Goal: Find specific page/section: Find specific page/section

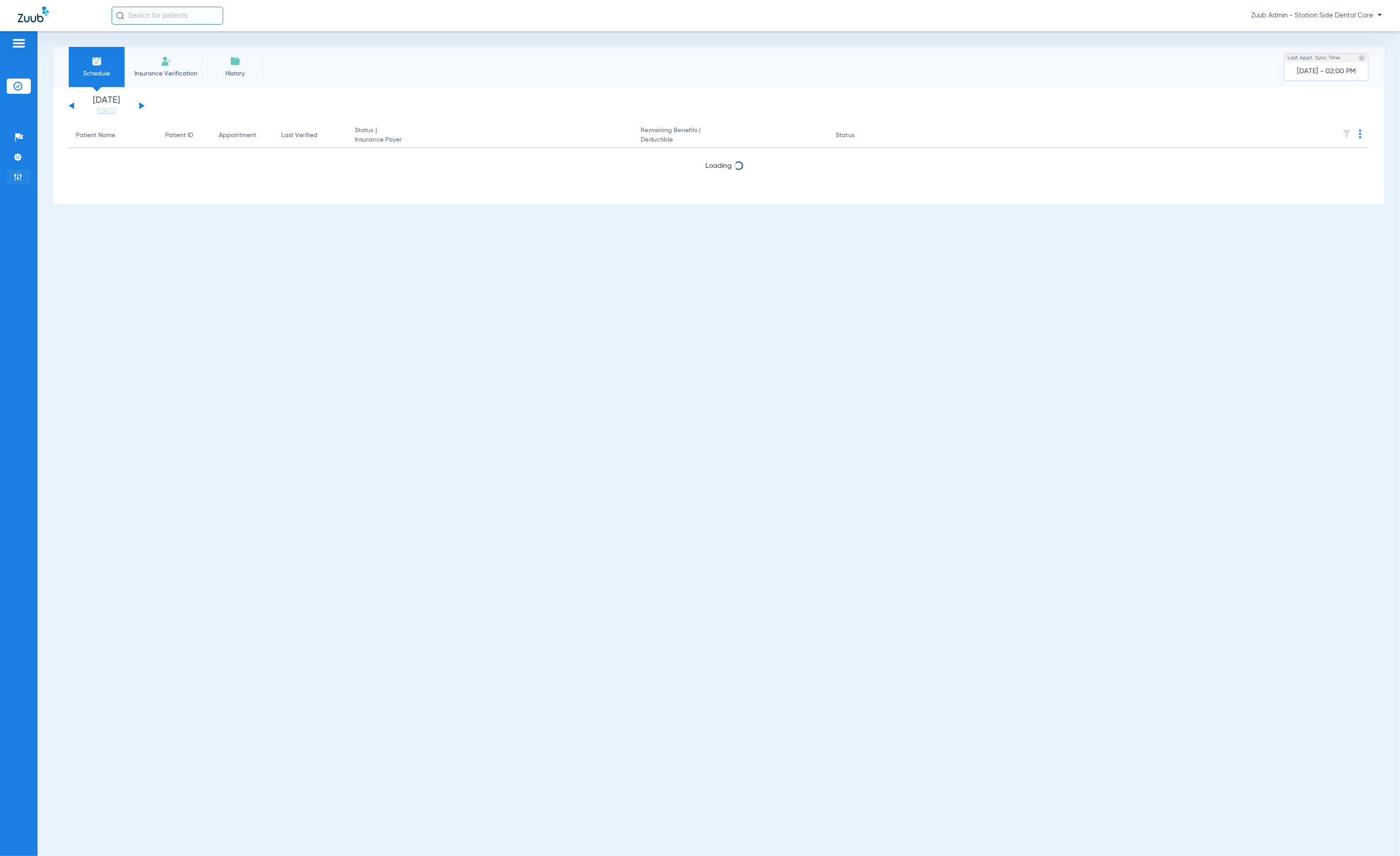
click at [20, 176] on img at bounding box center [17, 176] width 9 height 9
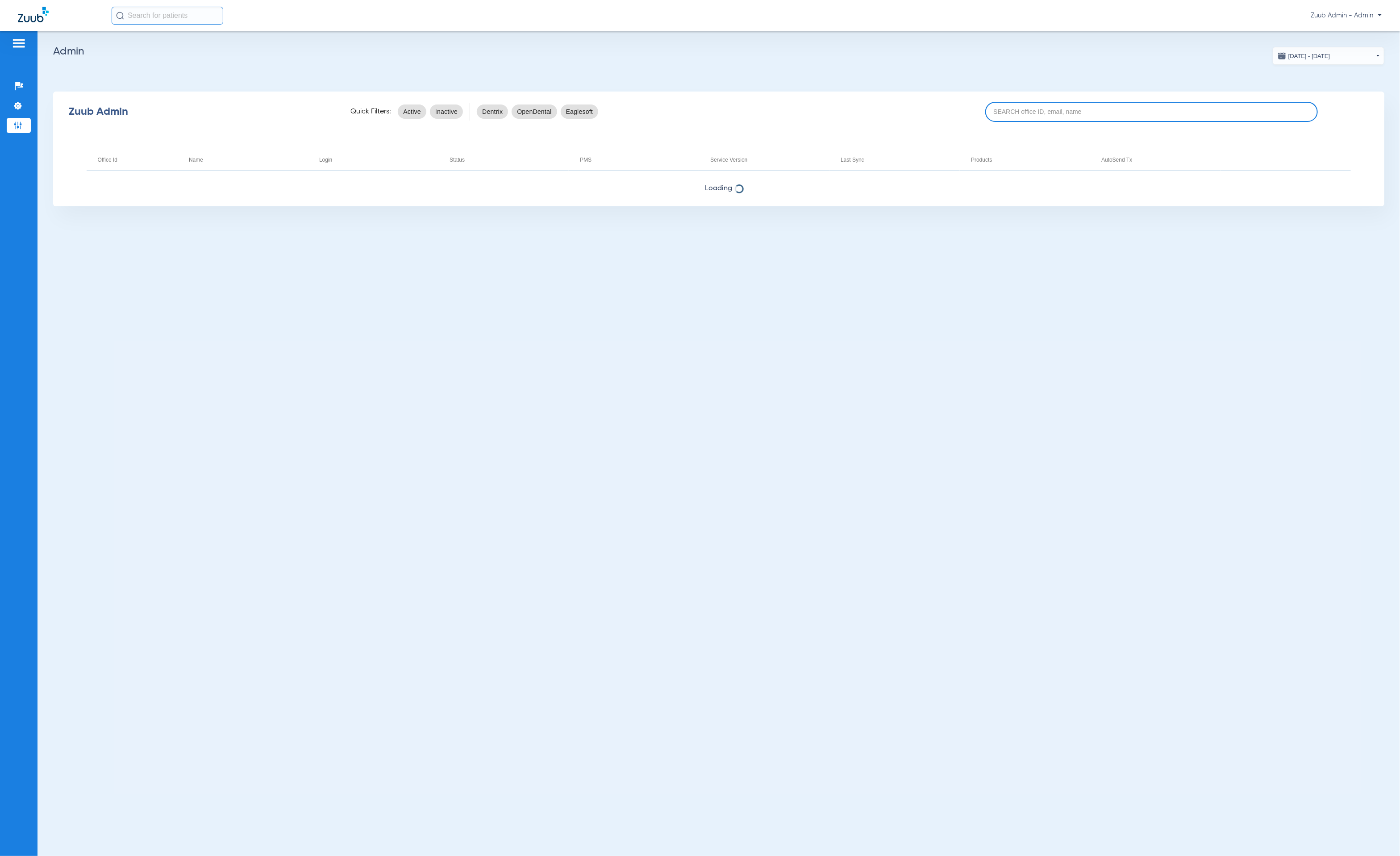
click at [1126, 121] on input at bounding box center [1151, 112] width 333 height 20
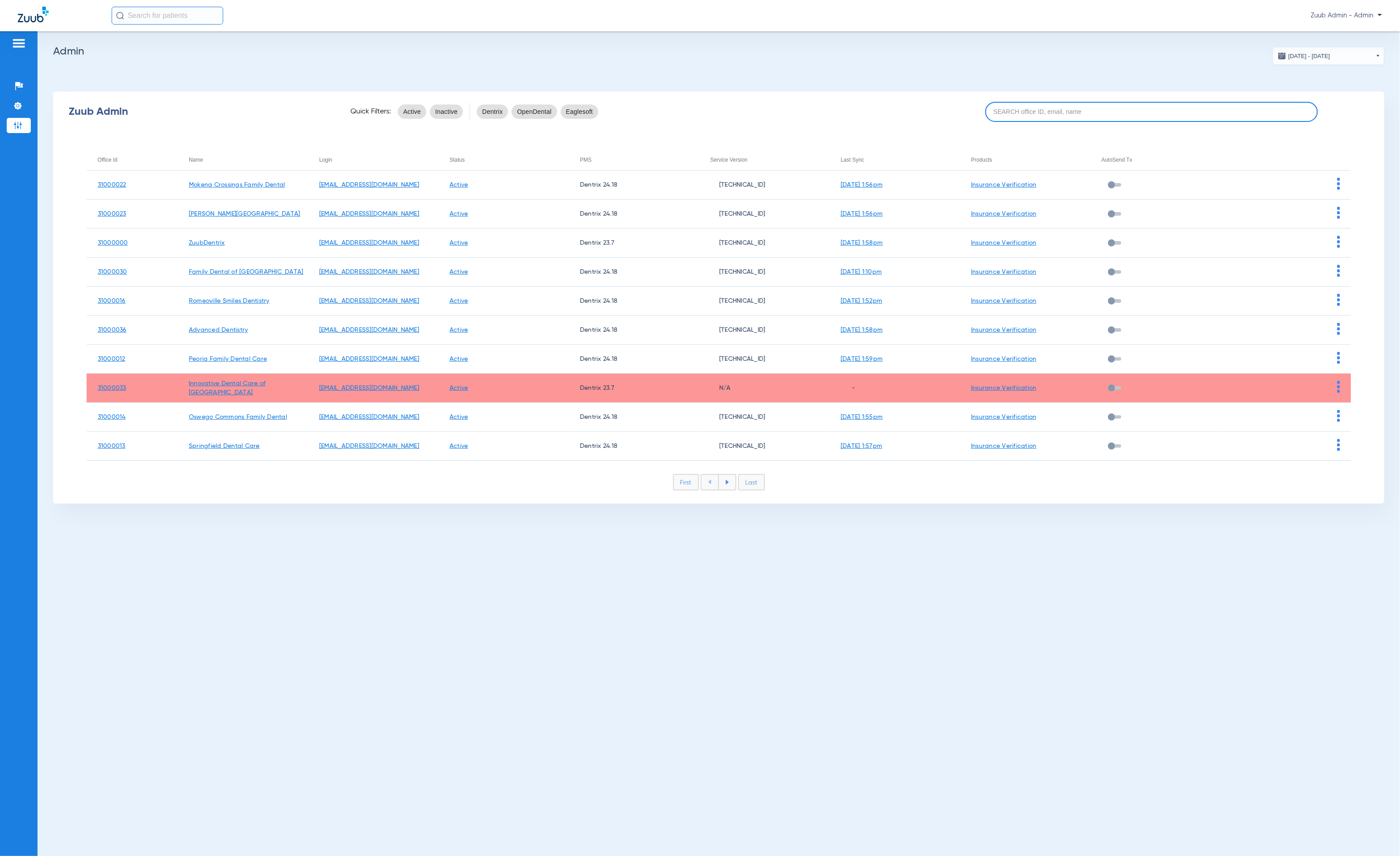
paste input "31000023"
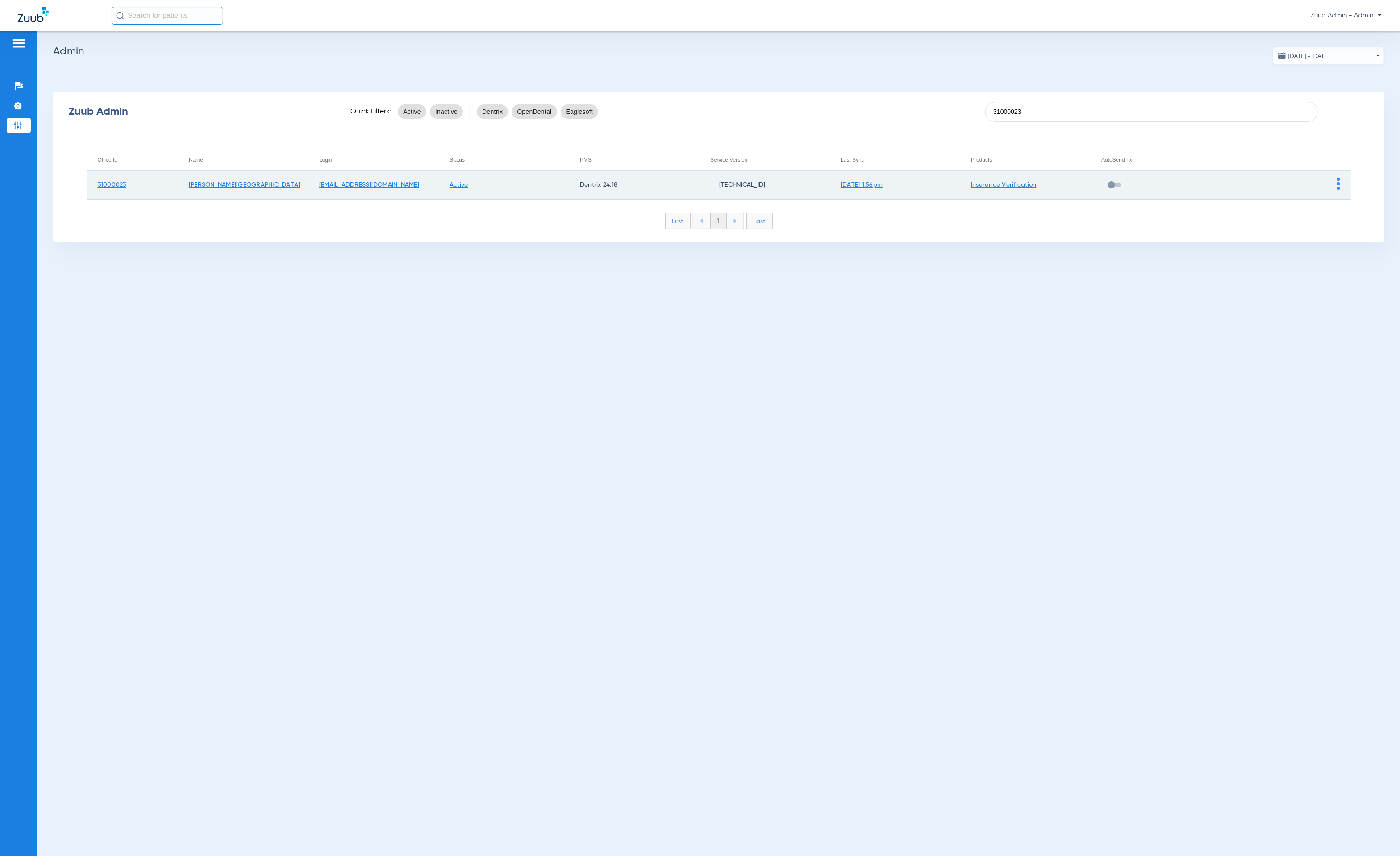
type input "31000023"
click at [1338, 185] on img at bounding box center [1338, 184] width 3 height 12
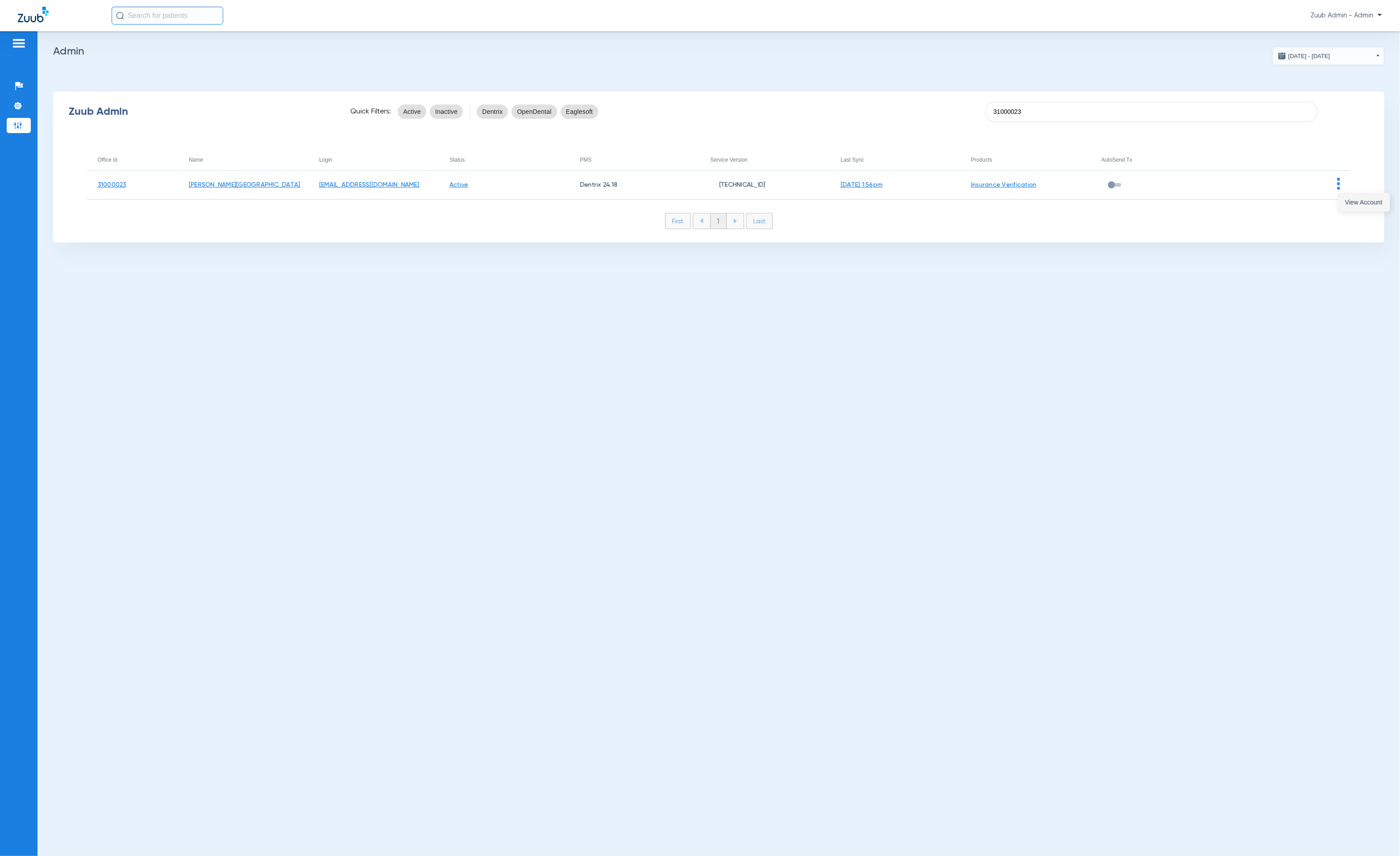
click at [1345, 204] on span "View Account" at bounding box center [1364, 202] width 38 height 6
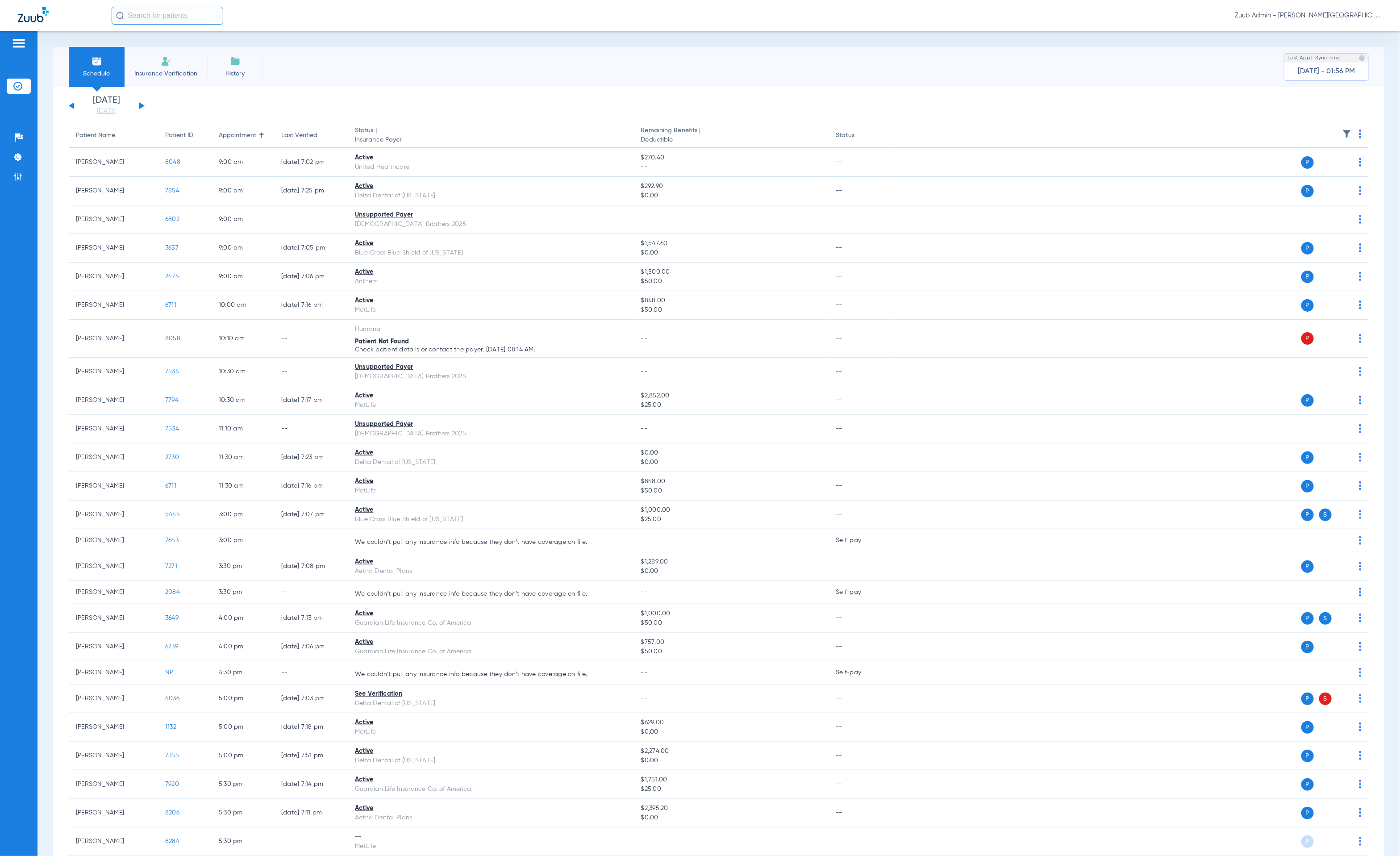
click at [1342, 131] on img at bounding box center [1346, 133] width 9 height 9
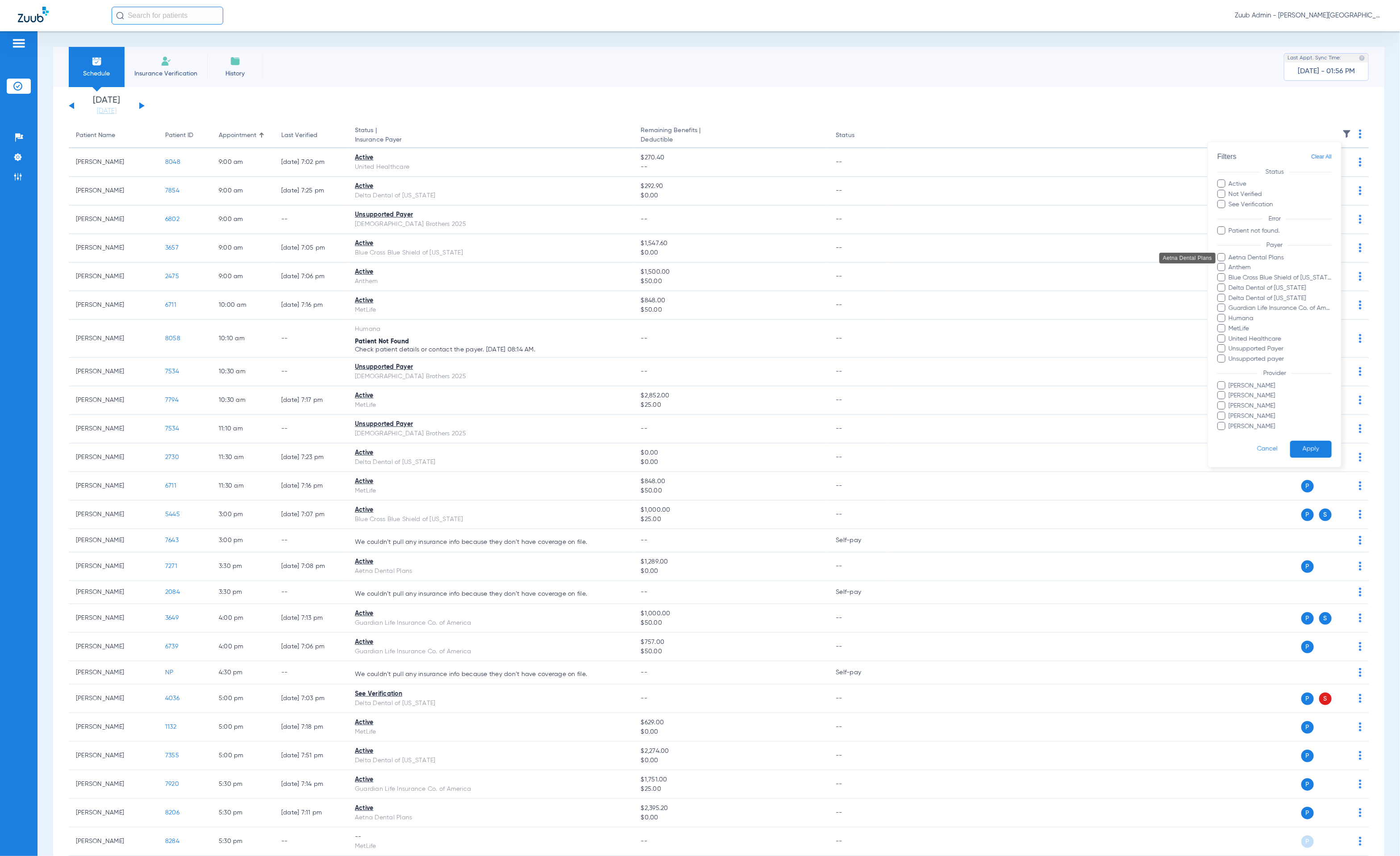
click at [1278, 254] on span "Aetna Dental Plans" at bounding box center [1279, 258] width 103 height 9
click at [1230, 264] on input "Aetna Dental Plans" at bounding box center [1230, 264] width 0 height 0
drag, startPoint x: 1324, startPoint y: 443, endPoint x: 1279, endPoint y: 430, distance: 46.8
click at [1324, 443] on button "Apply" at bounding box center [1311, 449] width 42 height 17
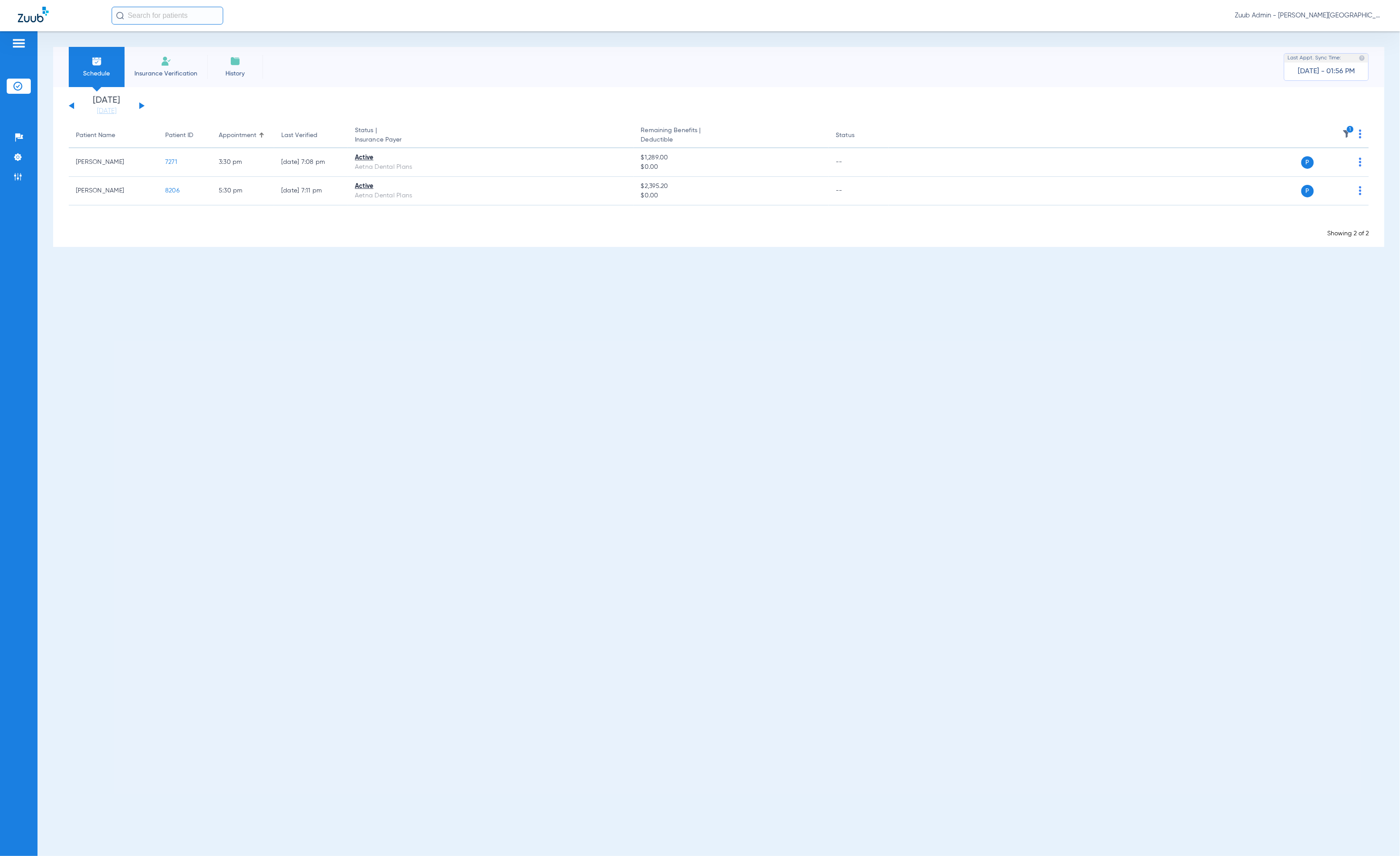
click at [141, 105] on button at bounding box center [142, 105] width 5 height 7
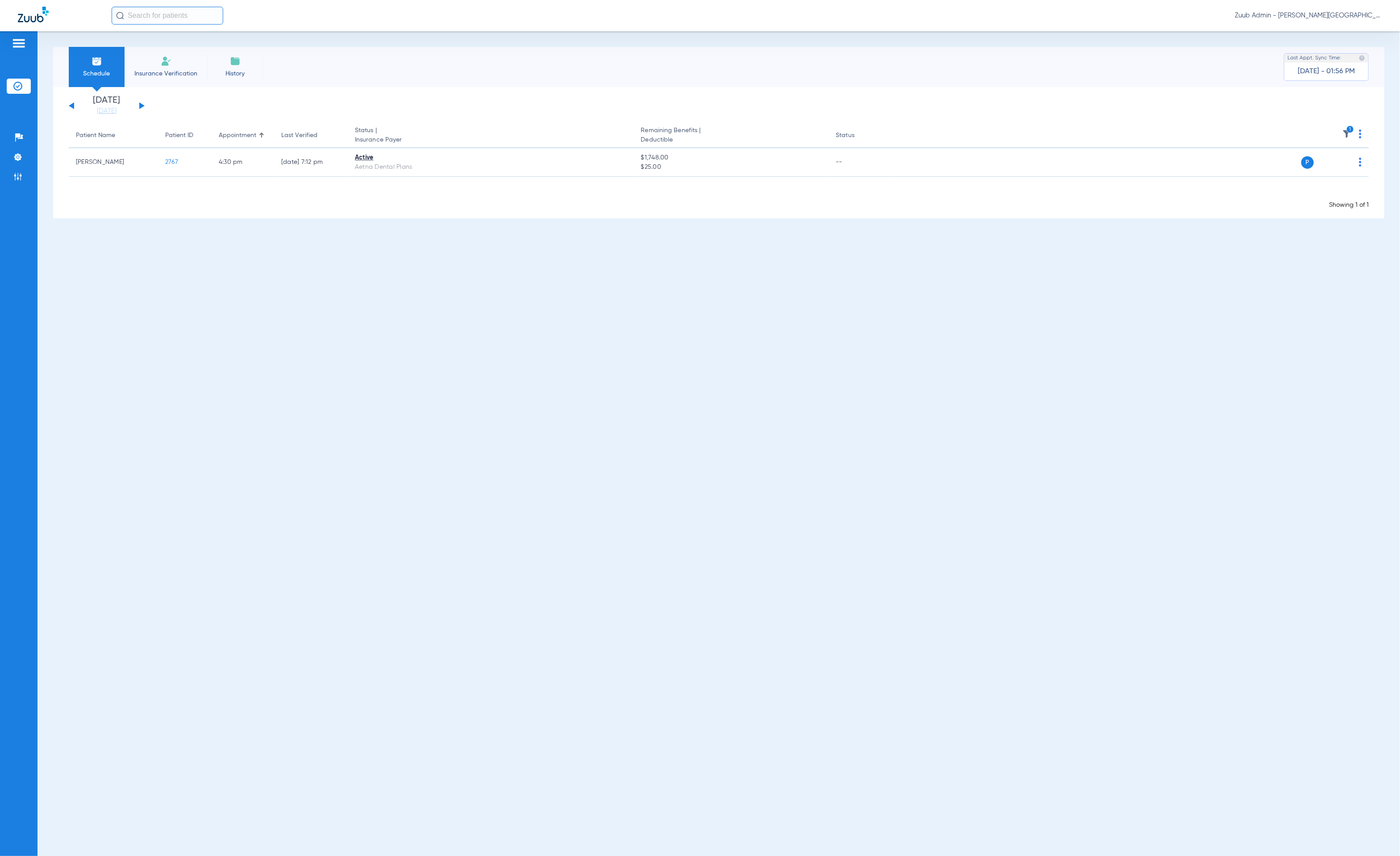
click at [141, 105] on button at bounding box center [142, 105] width 5 height 7
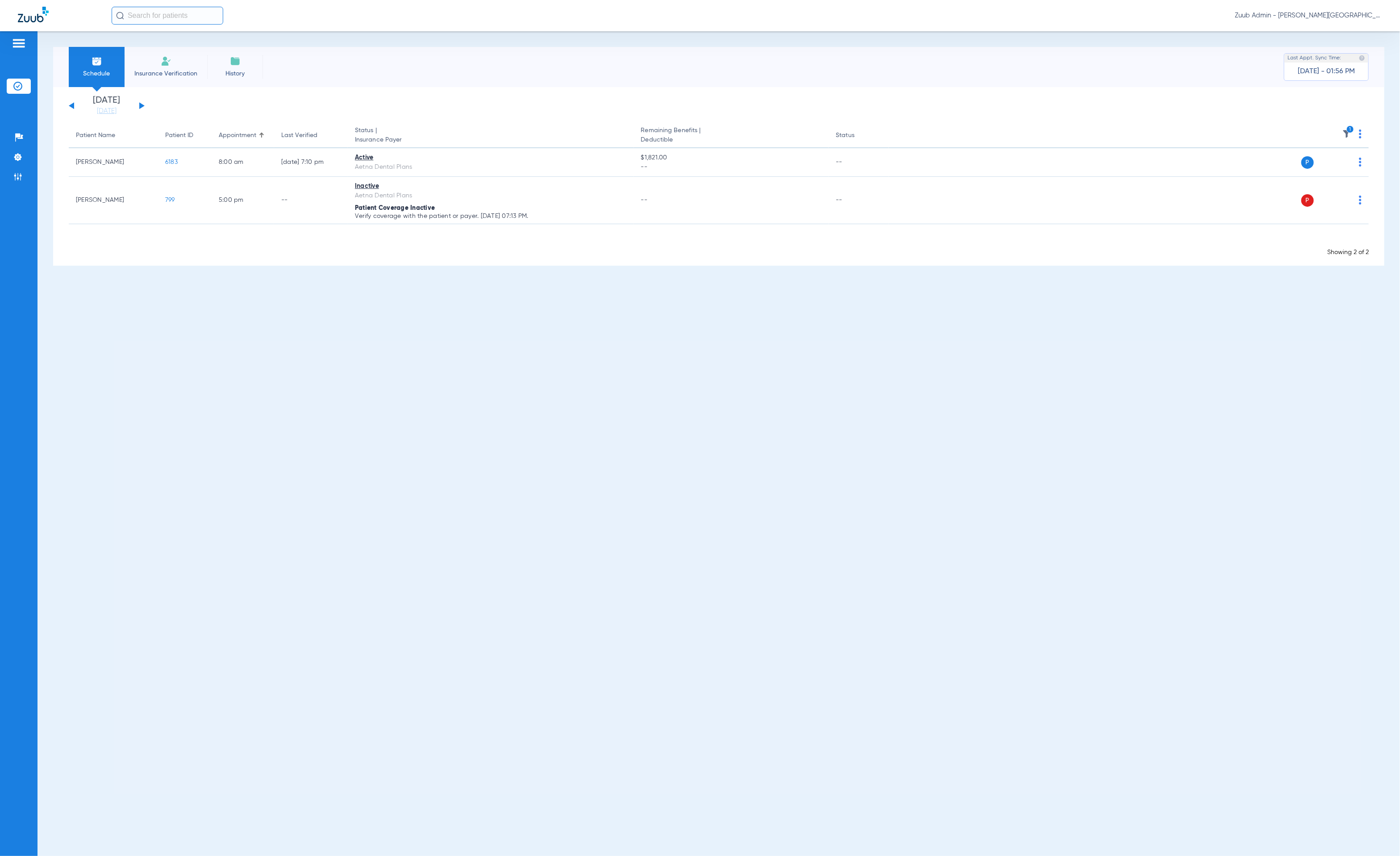
click at [141, 105] on button at bounding box center [142, 105] width 5 height 7
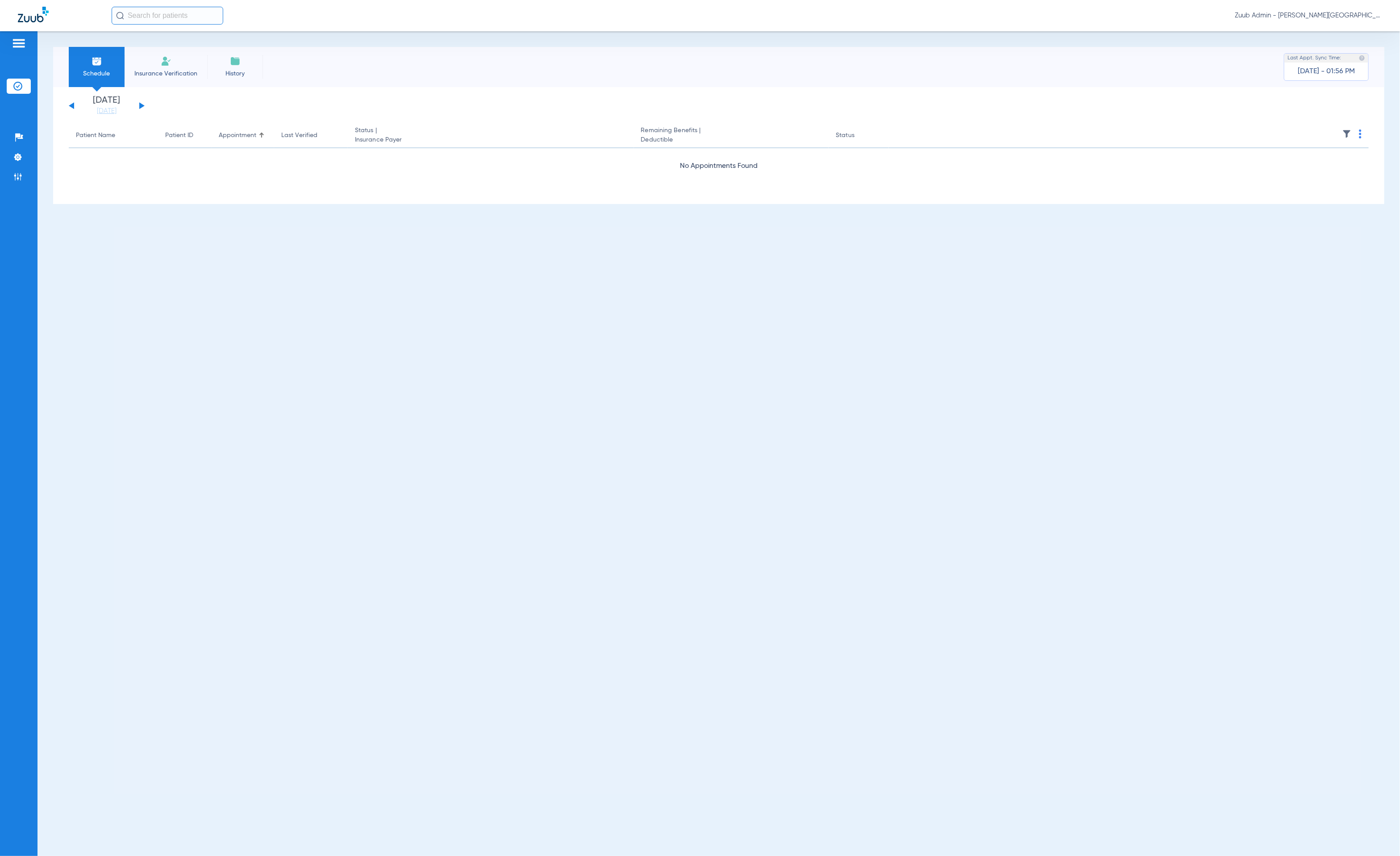
click at [141, 105] on button at bounding box center [142, 105] width 5 height 7
click at [74, 105] on button at bounding box center [72, 105] width 5 height 7
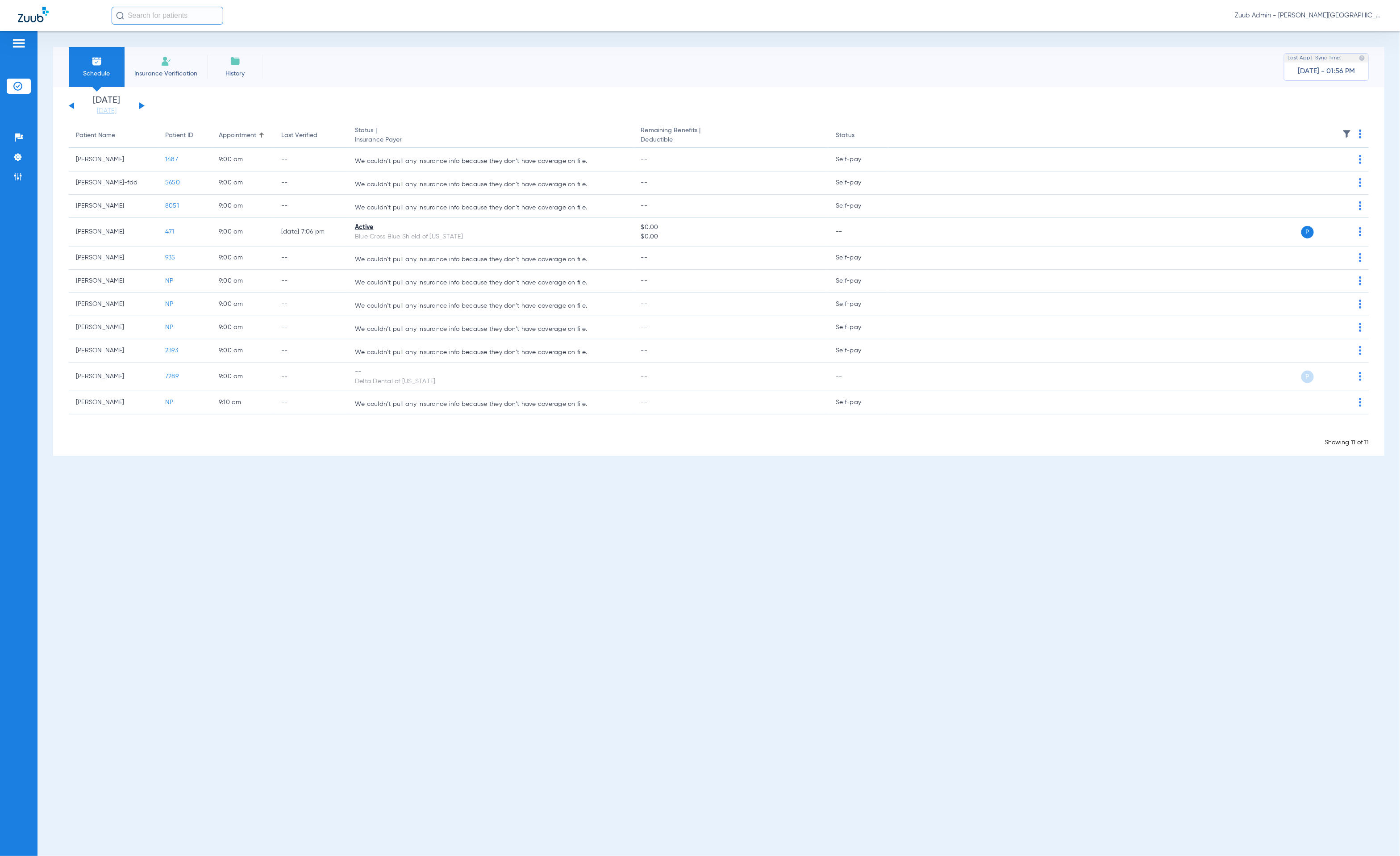
click at [1348, 131] on img at bounding box center [1346, 133] width 9 height 9
click at [473, 103] on div at bounding box center [700, 428] width 1400 height 856
click at [141, 105] on button at bounding box center [142, 105] width 5 height 7
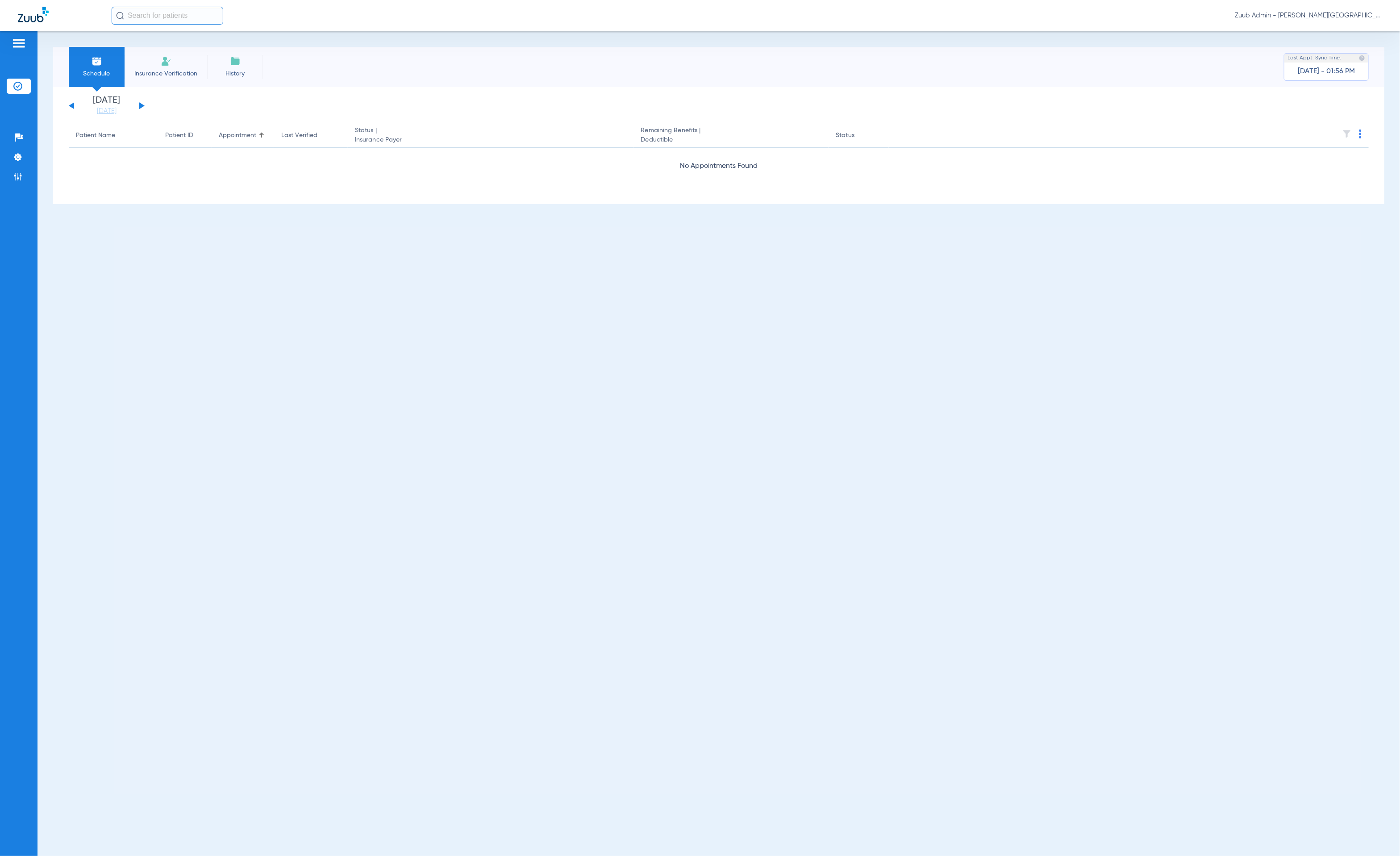
click at [141, 105] on button at bounding box center [142, 105] width 5 height 7
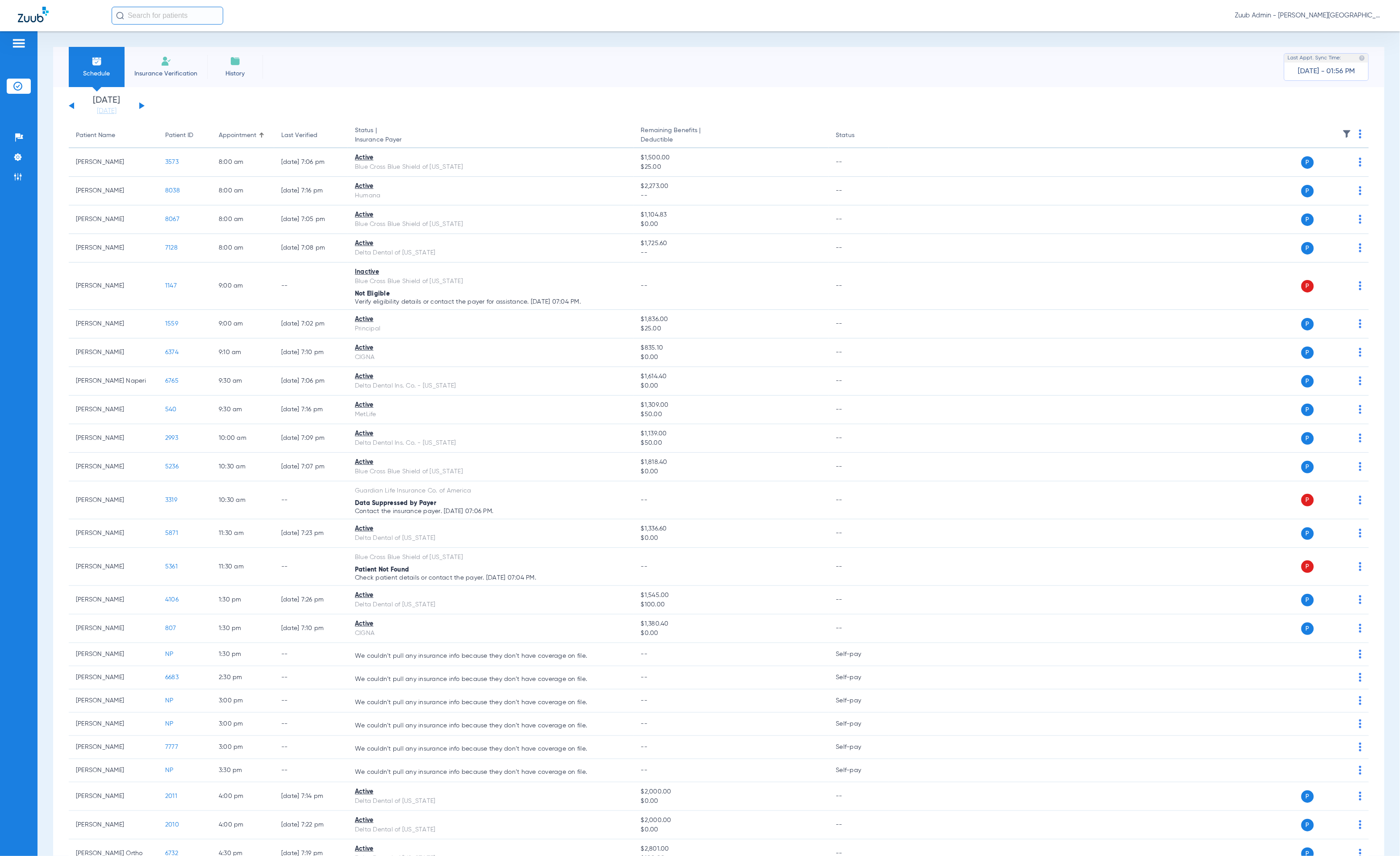
click at [1399, 309] on html "Zuub Admin - [PERSON_NAME] Dental Center Patients Insurance Verification Setup …" at bounding box center [700, 428] width 1400 height 856
click at [341, 84] on div "Schedule Insurance Verification History Last Appt. Sync Time: [DATE] - 01:56 PM" at bounding box center [718, 67] width 1331 height 40
click at [1341, 131] on th at bounding box center [1128, 136] width 480 height 25
click at [1342, 130] on img at bounding box center [1346, 133] width 9 height 9
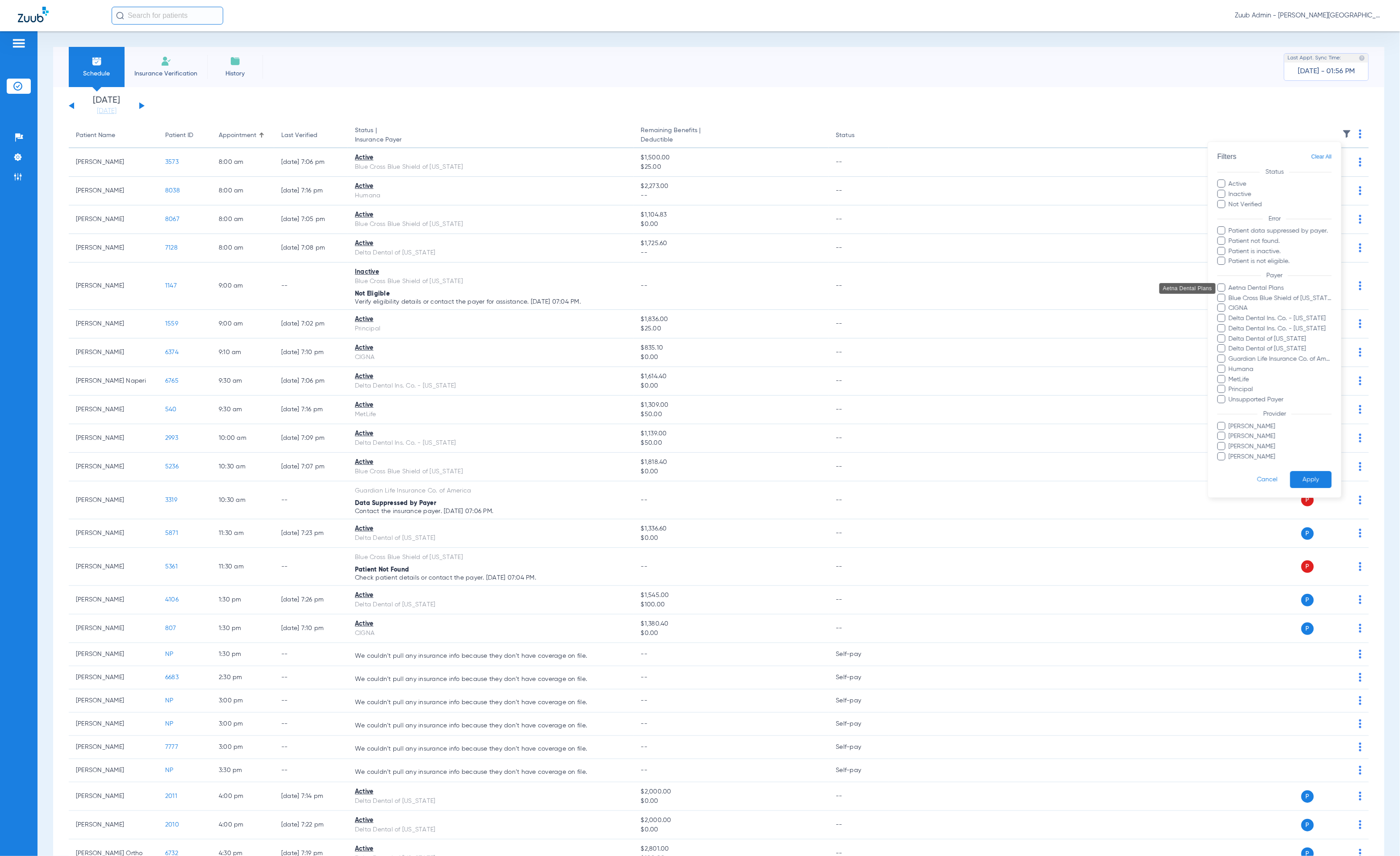
click at [1279, 285] on span "Aetna Dental Plans" at bounding box center [1279, 288] width 103 height 9
click at [1230, 295] on input "Aetna Dental Plans" at bounding box center [1230, 295] width 0 height 0
click at [1314, 480] on button "Apply" at bounding box center [1311, 480] width 42 height 17
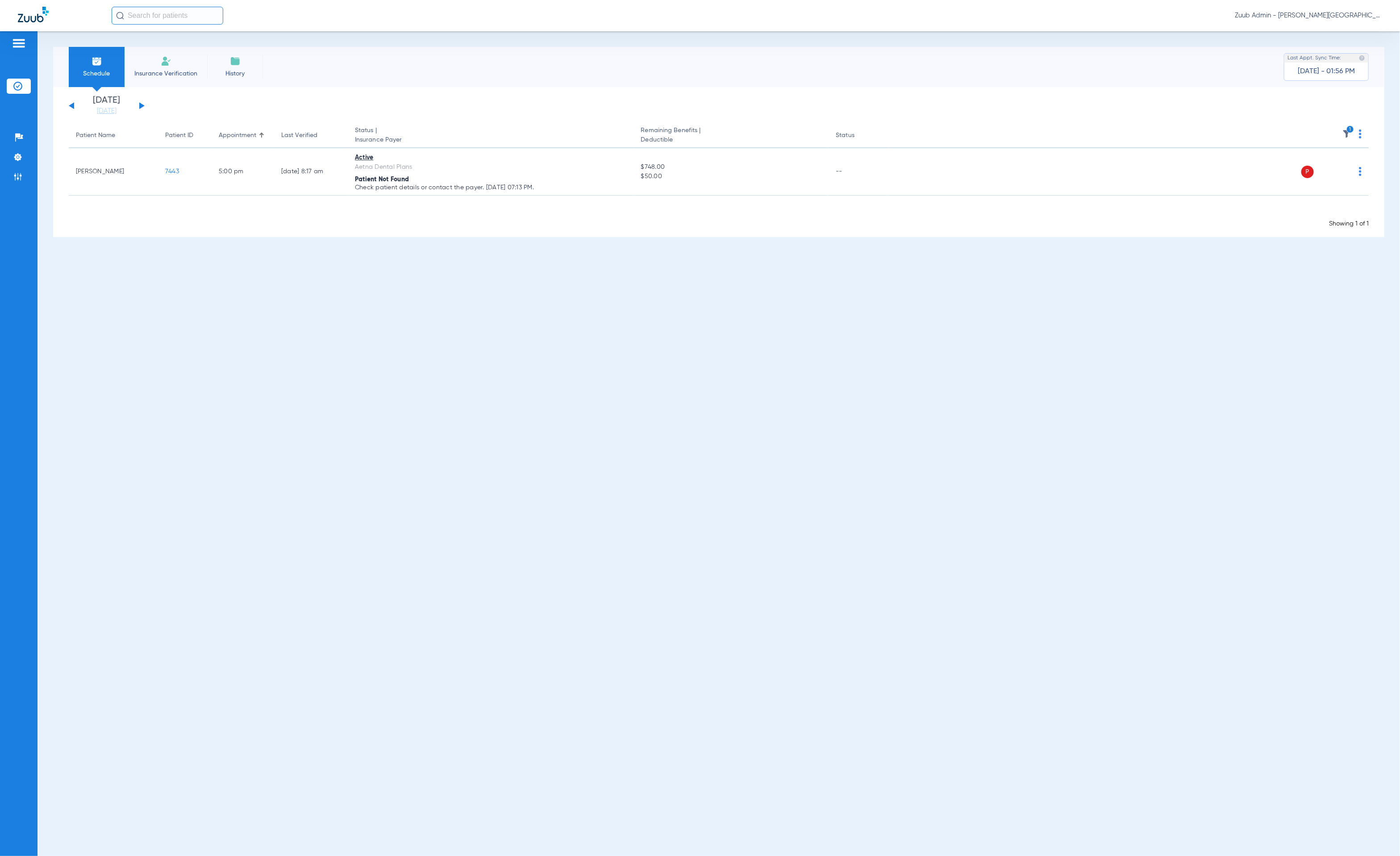
click at [141, 103] on button at bounding box center [142, 105] width 5 height 7
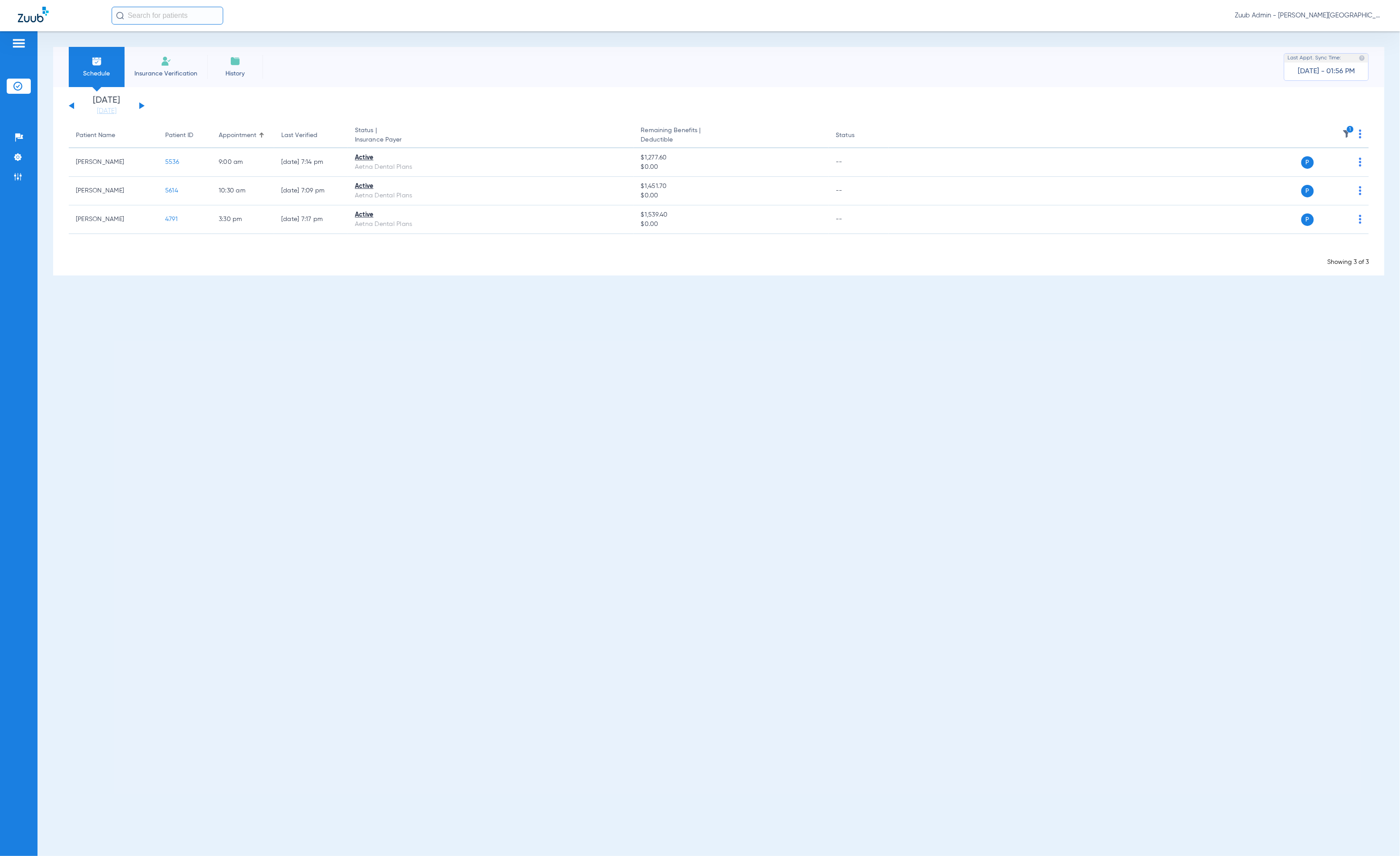
click at [141, 103] on button at bounding box center [142, 105] width 5 height 7
